Goal: Task Accomplishment & Management: Manage account settings

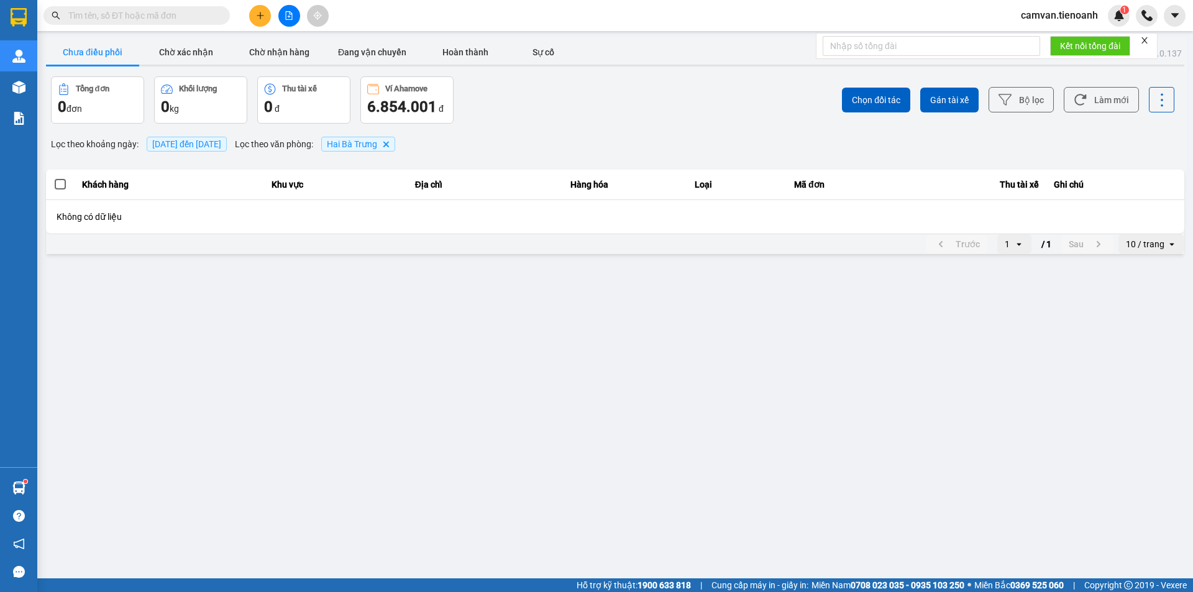
click at [1063, 15] on span "camvan.tienoanh" at bounding box center [1059, 15] width 97 height 16
click at [148, 11] on input "text" at bounding box center [141, 16] width 147 height 14
paste input "0899351340"
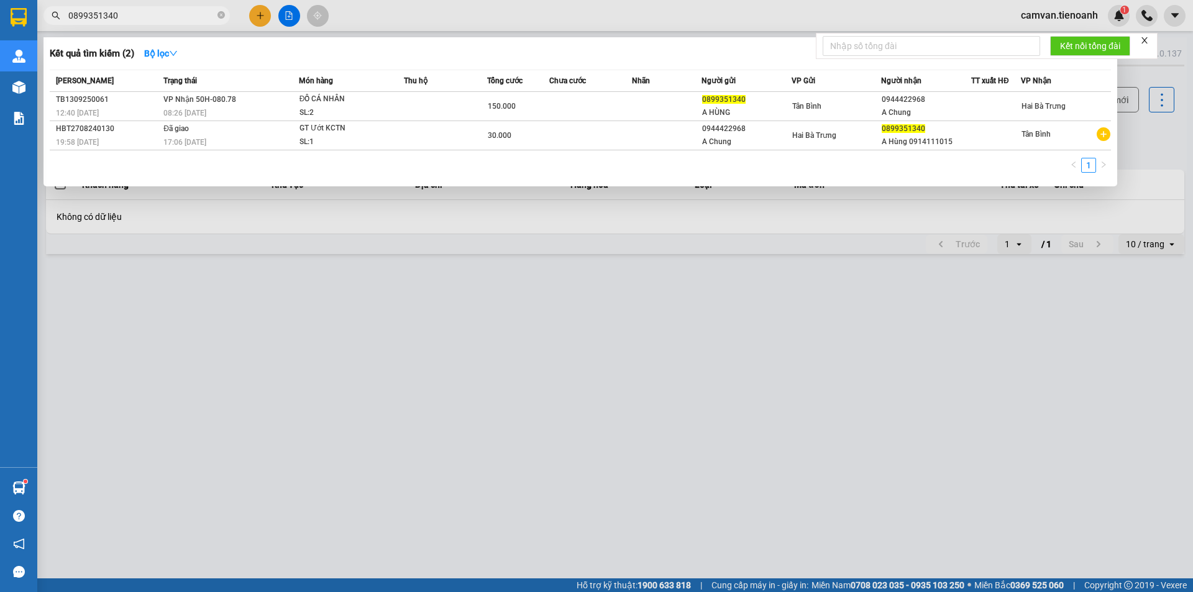
type input "0899351340"
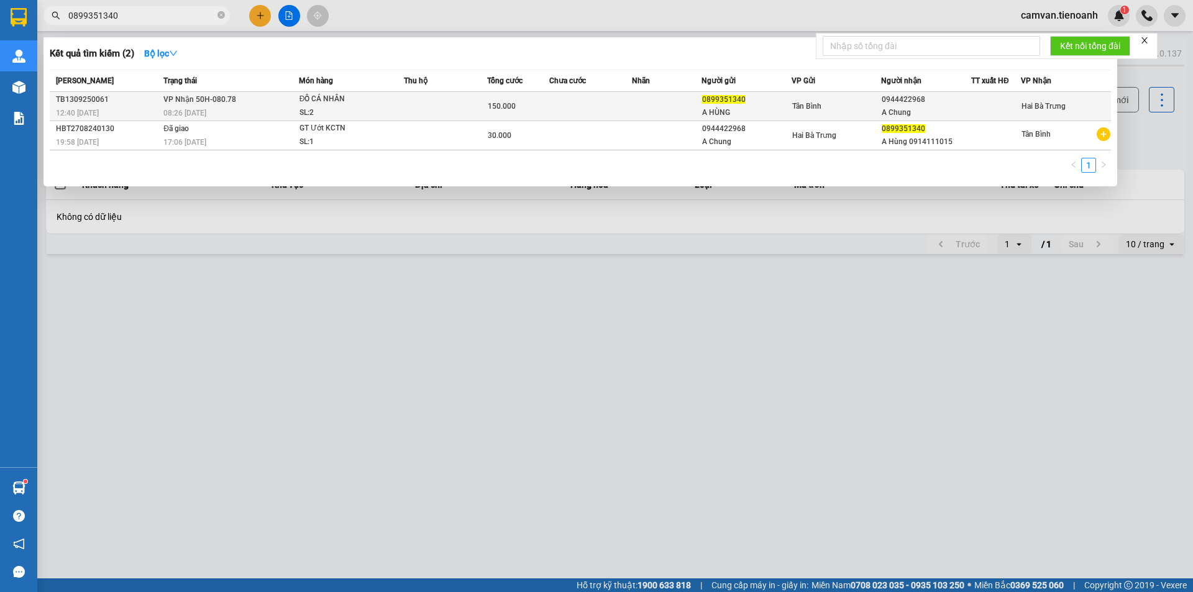
click at [602, 103] on td at bounding box center [590, 106] width 83 height 29
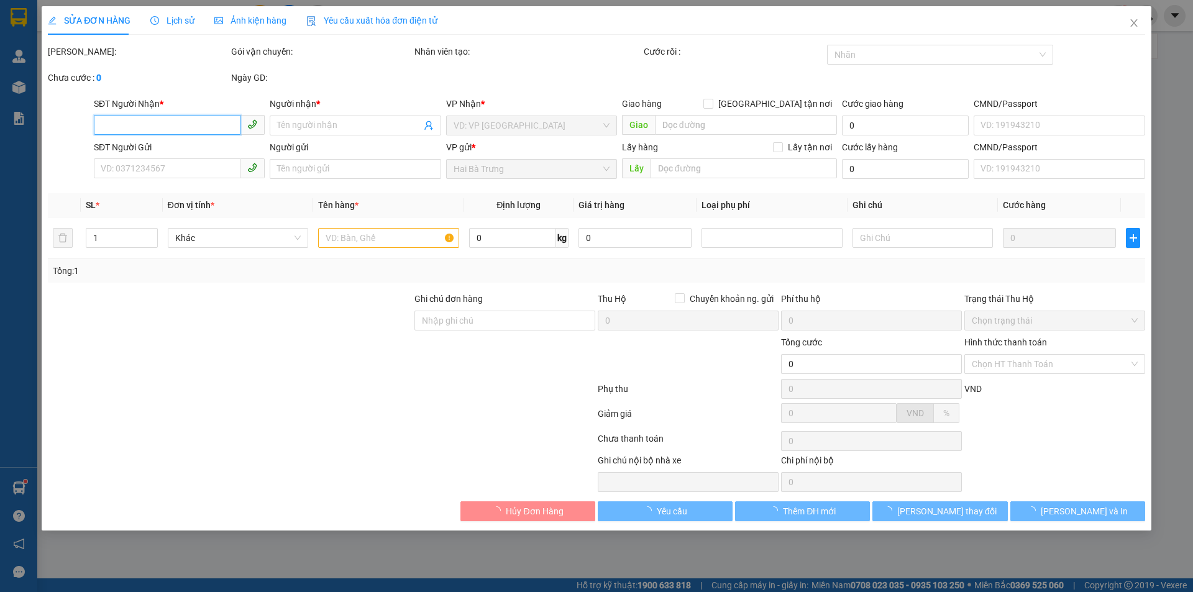
type input "0944422968"
type input "A Chung"
type input "0899351340"
type input "A HÙNG"
type input "150.000"
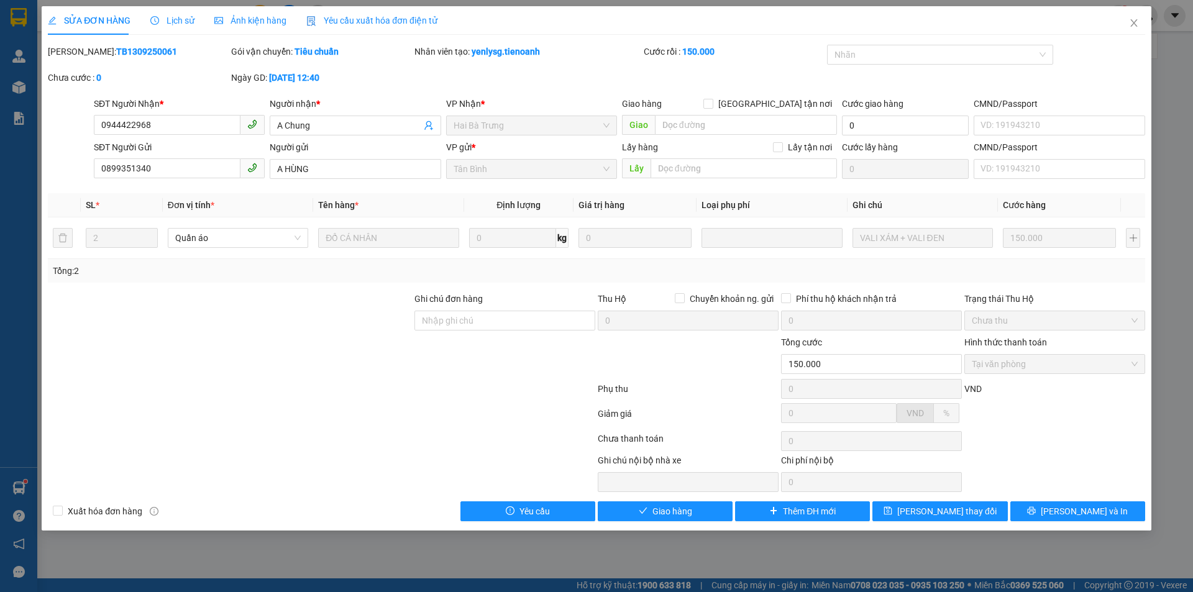
click at [165, 20] on span "Lịch sử" at bounding box center [172, 21] width 44 height 10
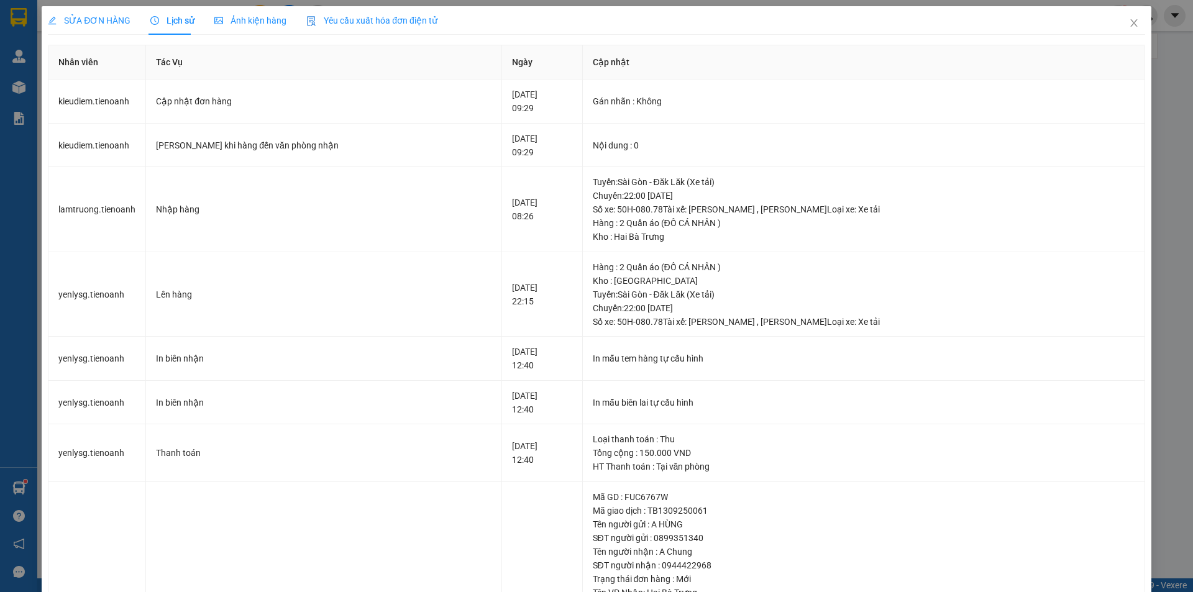
click at [96, 16] on span "SỬA ĐƠN HÀNG" at bounding box center [89, 21] width 83 height 10
